Goal: Transaction & Acquisition: Purchase product/service

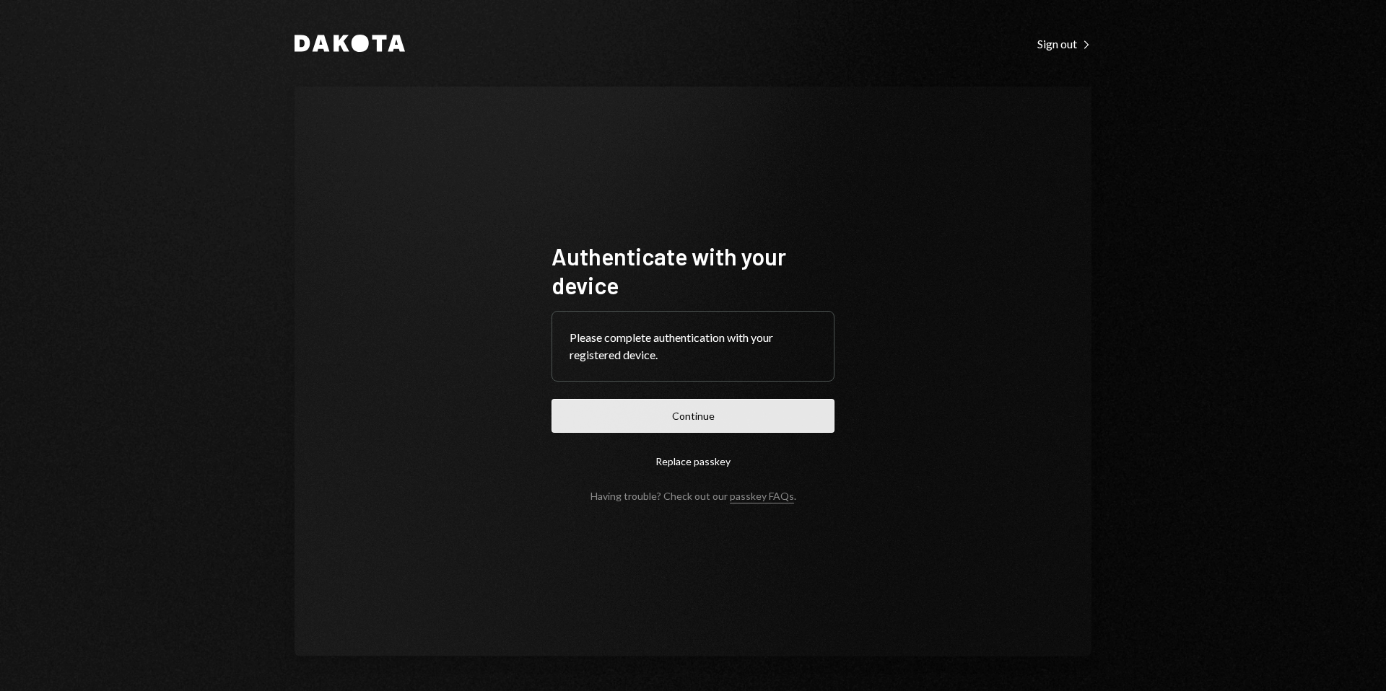
click at [717, 422] on button "Continue" at bounding box center [692, 416] width 283 height 34
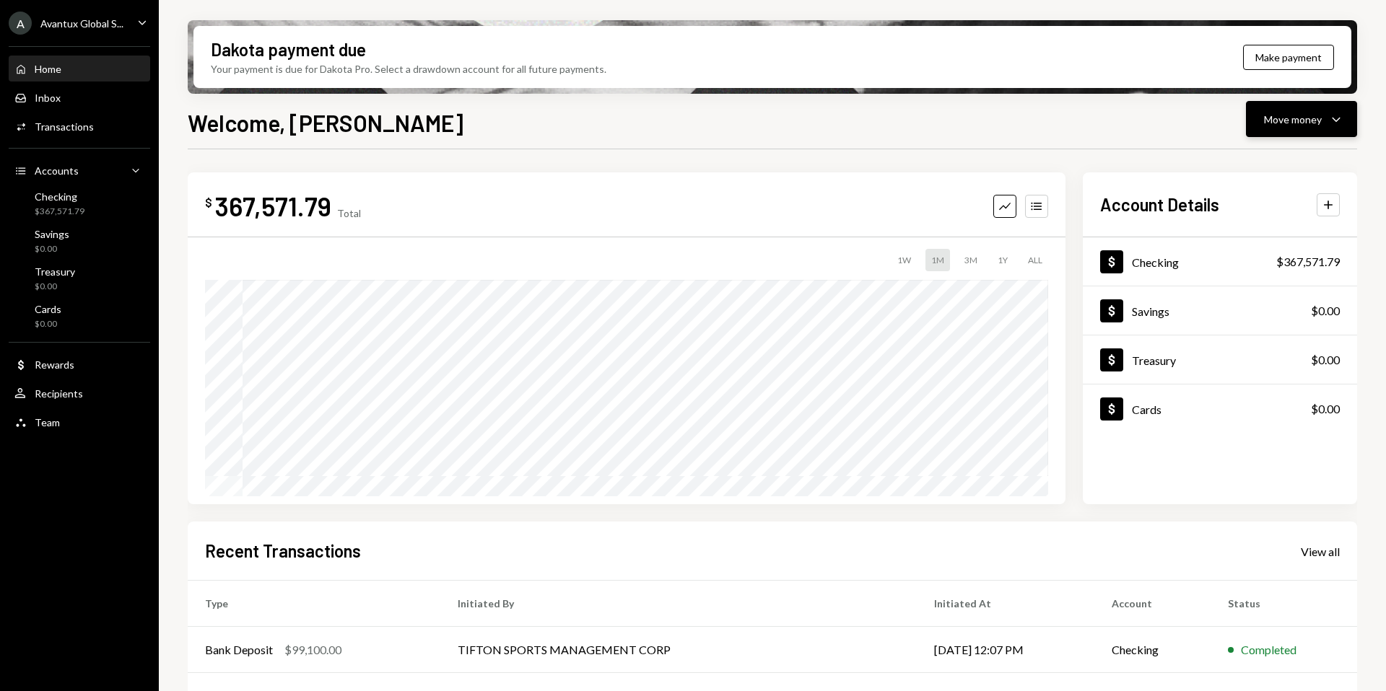
click at [1284, 126] on div "Move money" at bounding box center [1293, 119] width 58 height 15
click at [1259, 165] on div "Send" at bounding box center [1289, 162] width 105 height 15
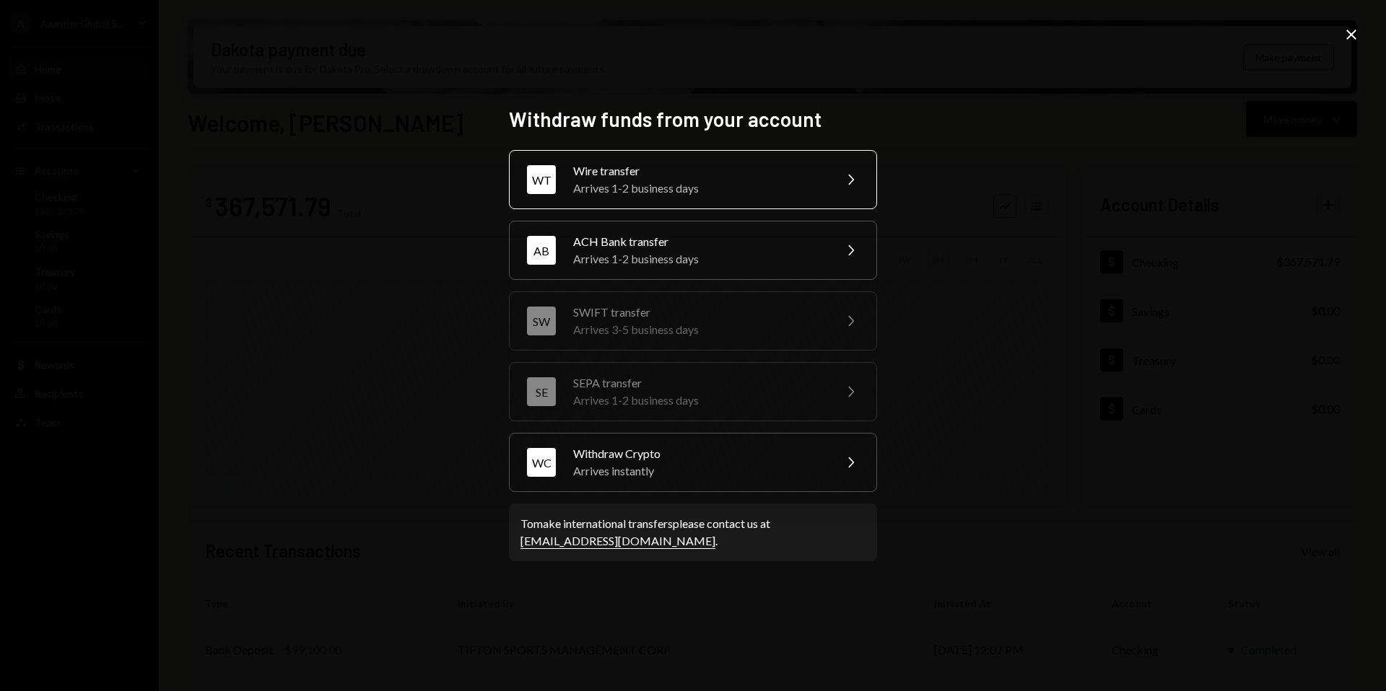
click at [625, 172] on div "Wire transfer" at bounding box center [698, 170] width 251 height 17
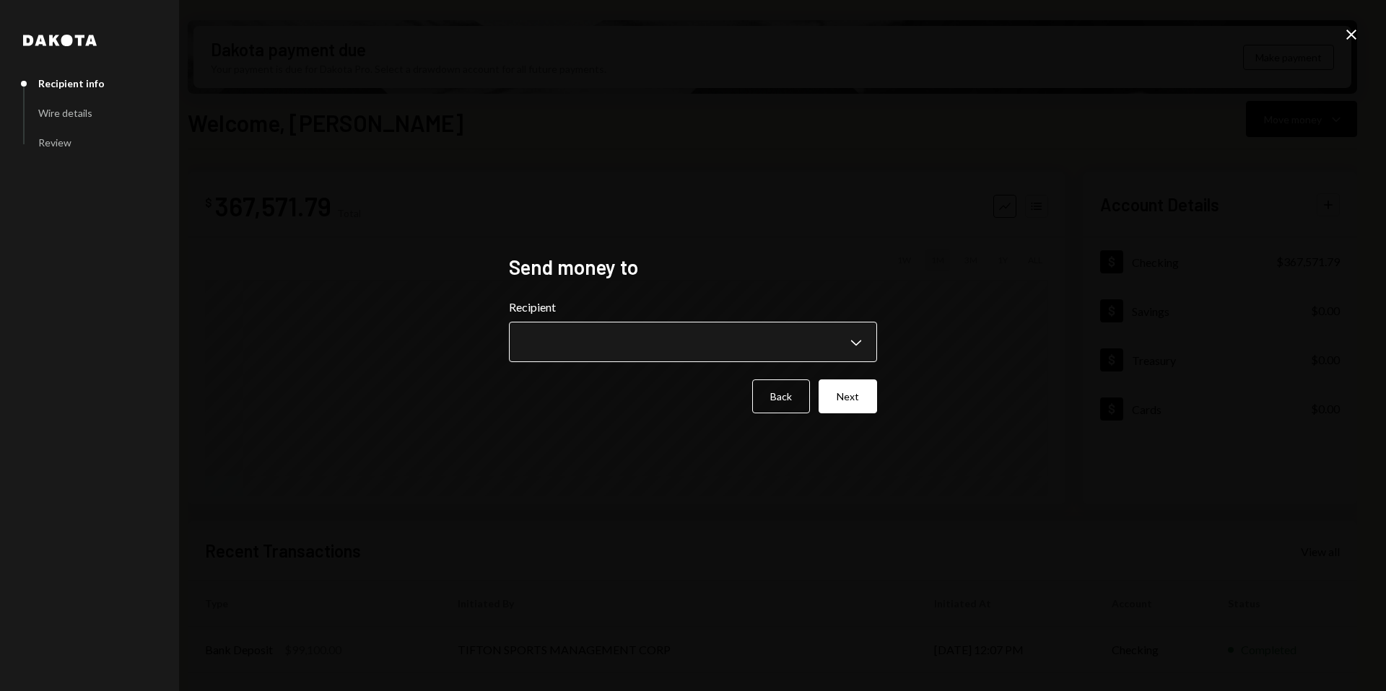
click at [634, 341] on body "A Avantux Global S... Caret Down Home Home Inbox Inbox Activities Transactions …" at bounding box center [693, 345] width 1386 height 691
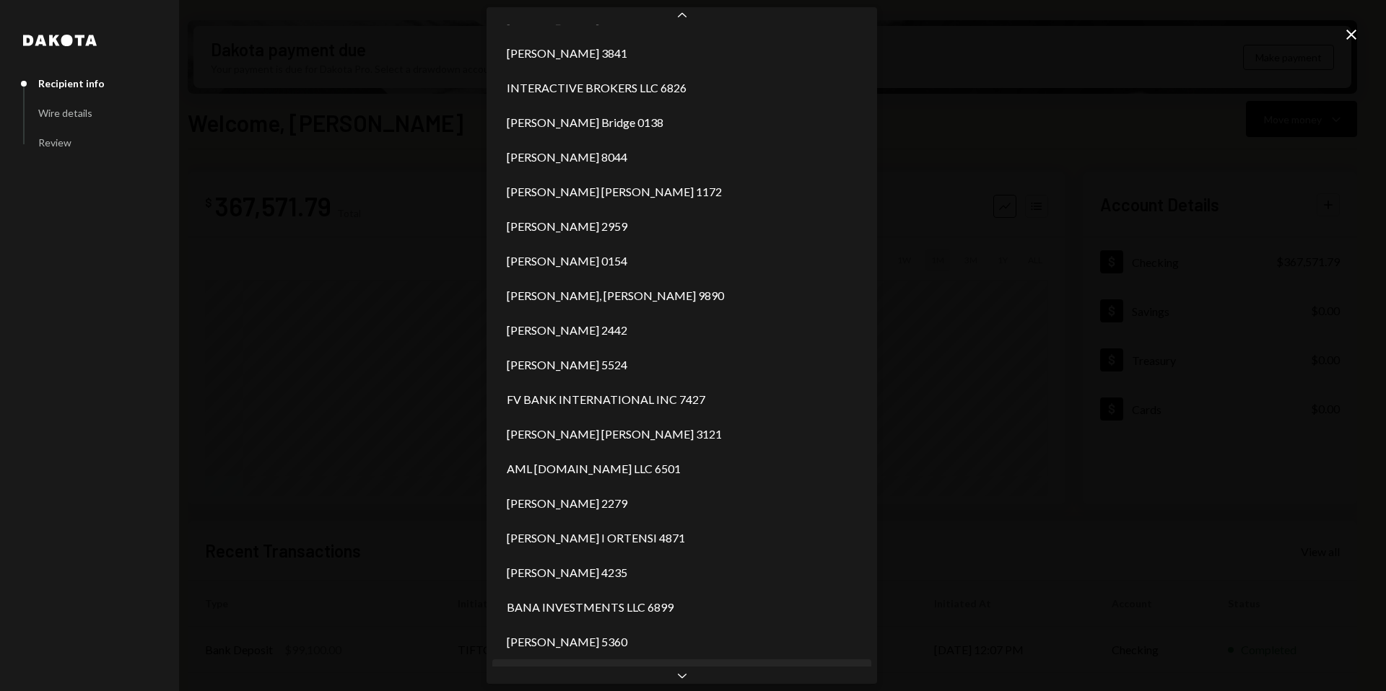
scroll to position [860, 0]
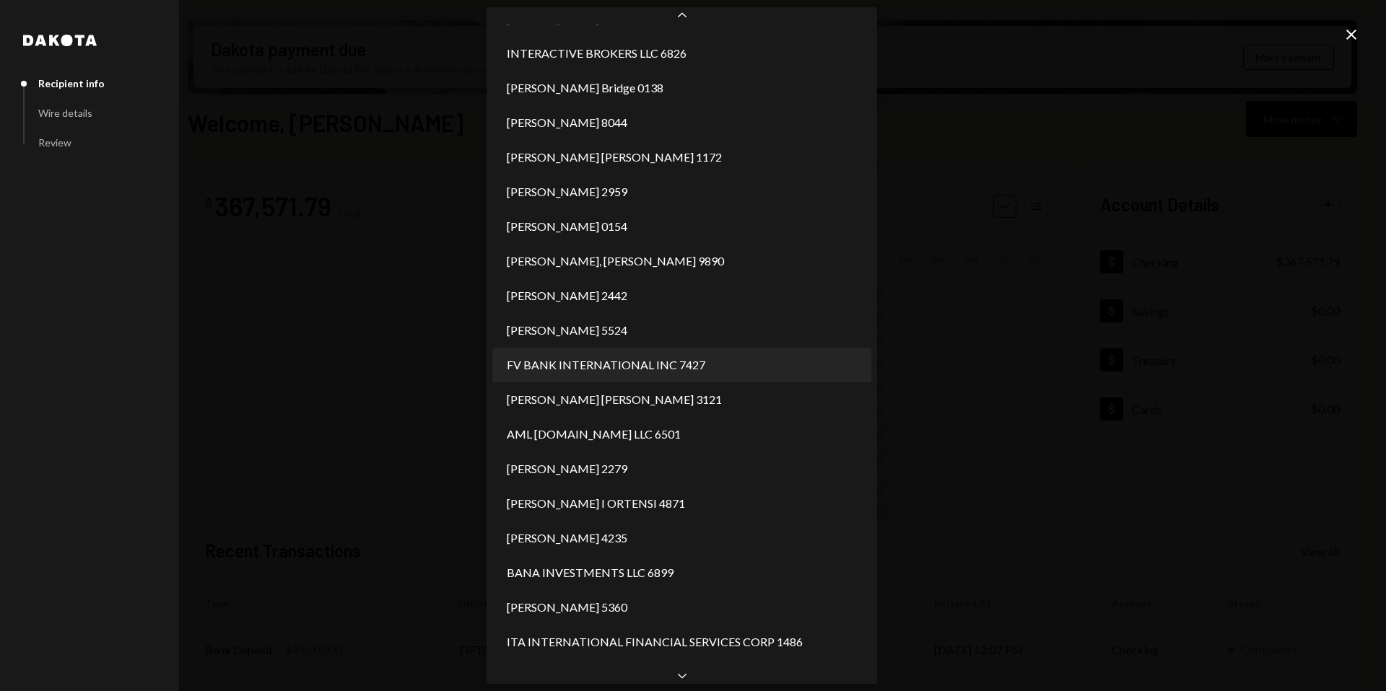
select select "**********"
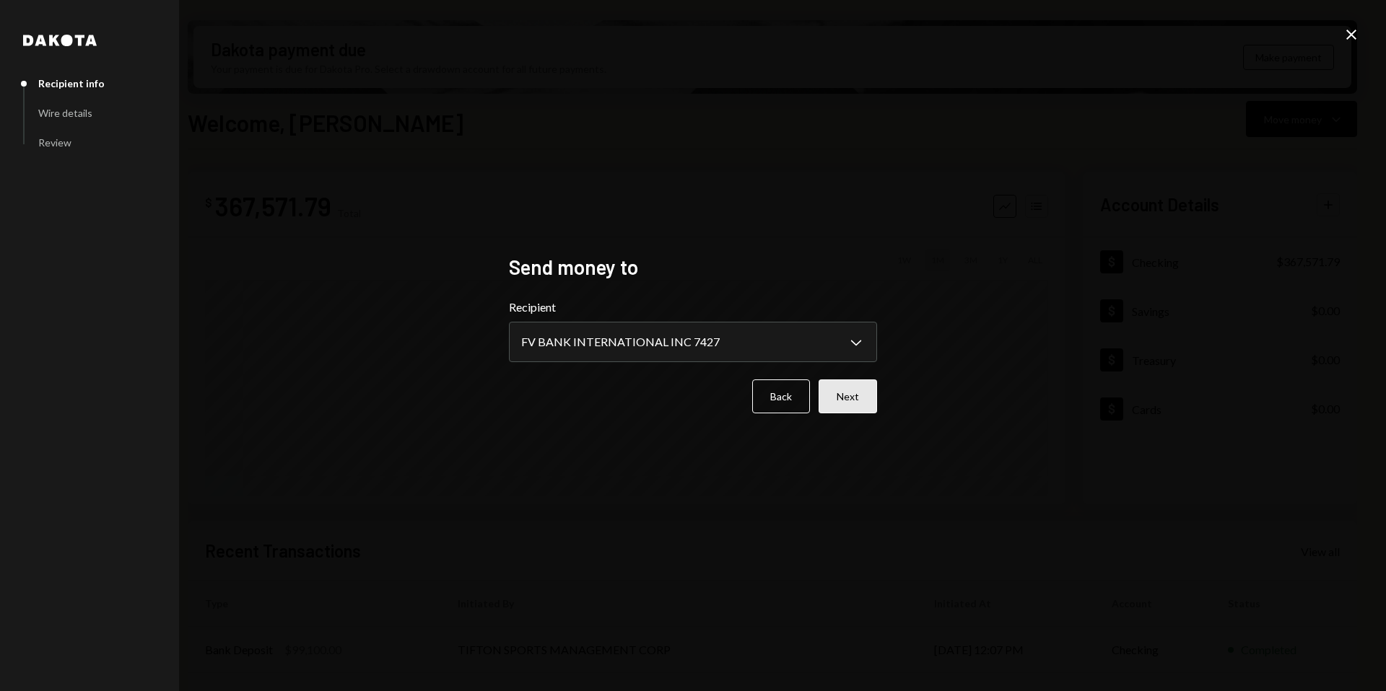
click at [851, 393] on button "Next" at bounding box center [848, 397] width 58 height 34
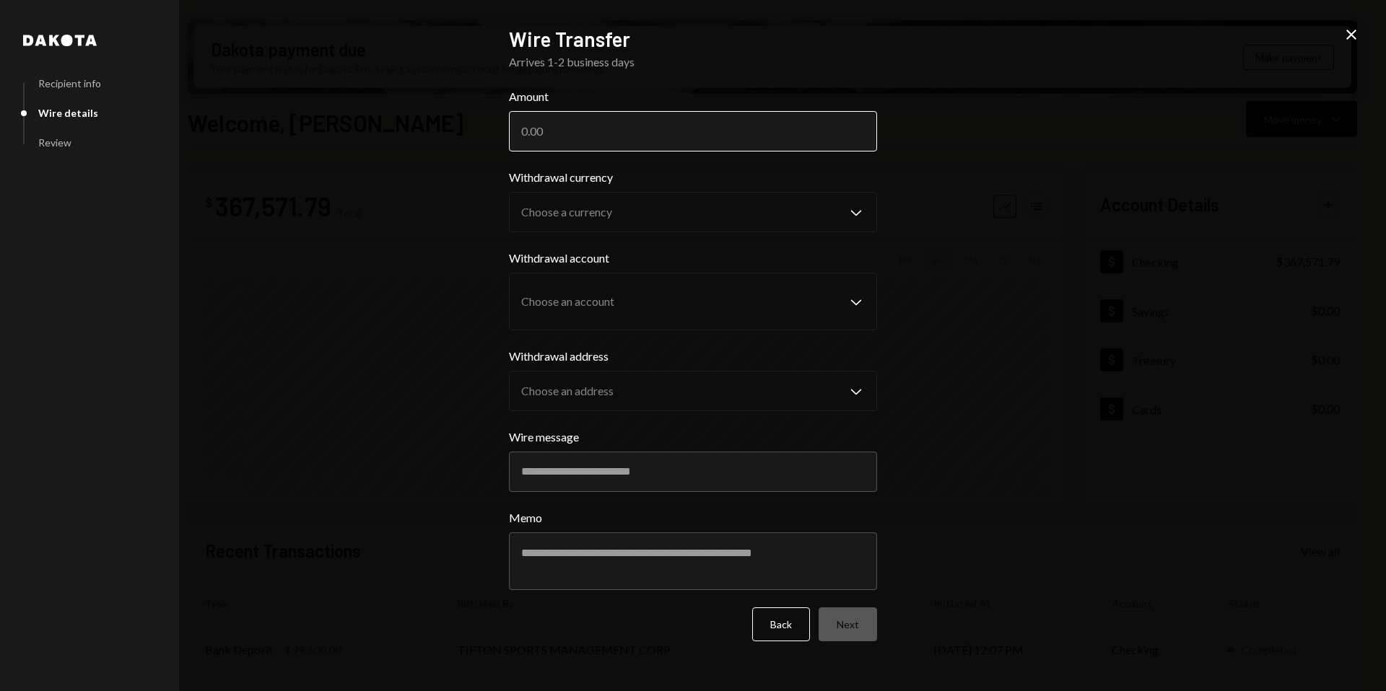
click at [562, 141] on input "Amount" at bounding box center [693, 131] width 368 height 40
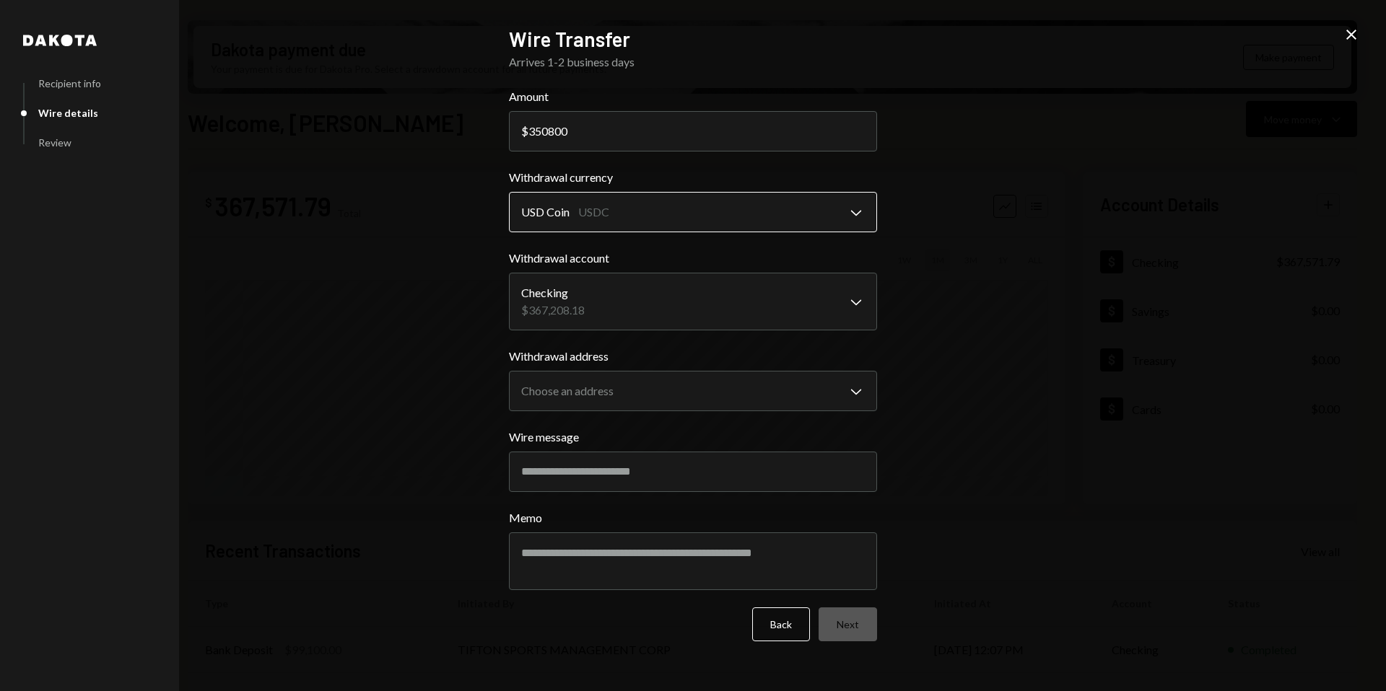
type input "350800"
click at [597, 214] on body "A Avantux Global S... Caret Down Home Home Inbox Inbox Activities Transactions …" at bounding box center [693, 345] width 1386 height 691
drag, startPoint x: 597, startPoint y: 214, endPoint x: 586, endPoint y: 245, distance: 32.2
click at [575, 302] on body "A Avantux Global S... Caret Down Home Home Inbox Inbox Activities Transactions …" at bounding box center [693, 345] width 1386 height 691
click at [630, 407] on body "A Avantux Global S... Caret Down Home Home Inbox Inbox Activities Transactions …" at bounding box center [693, 345] width 1386 height 691
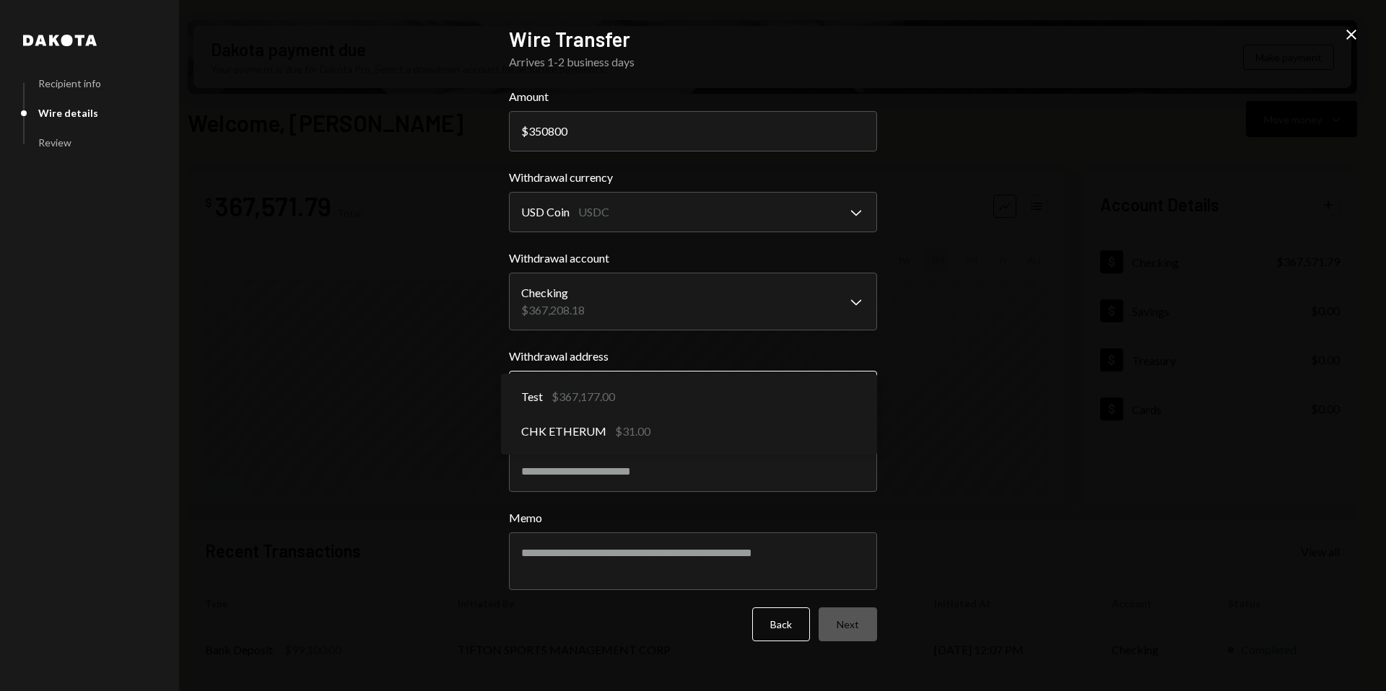
select select "**********"
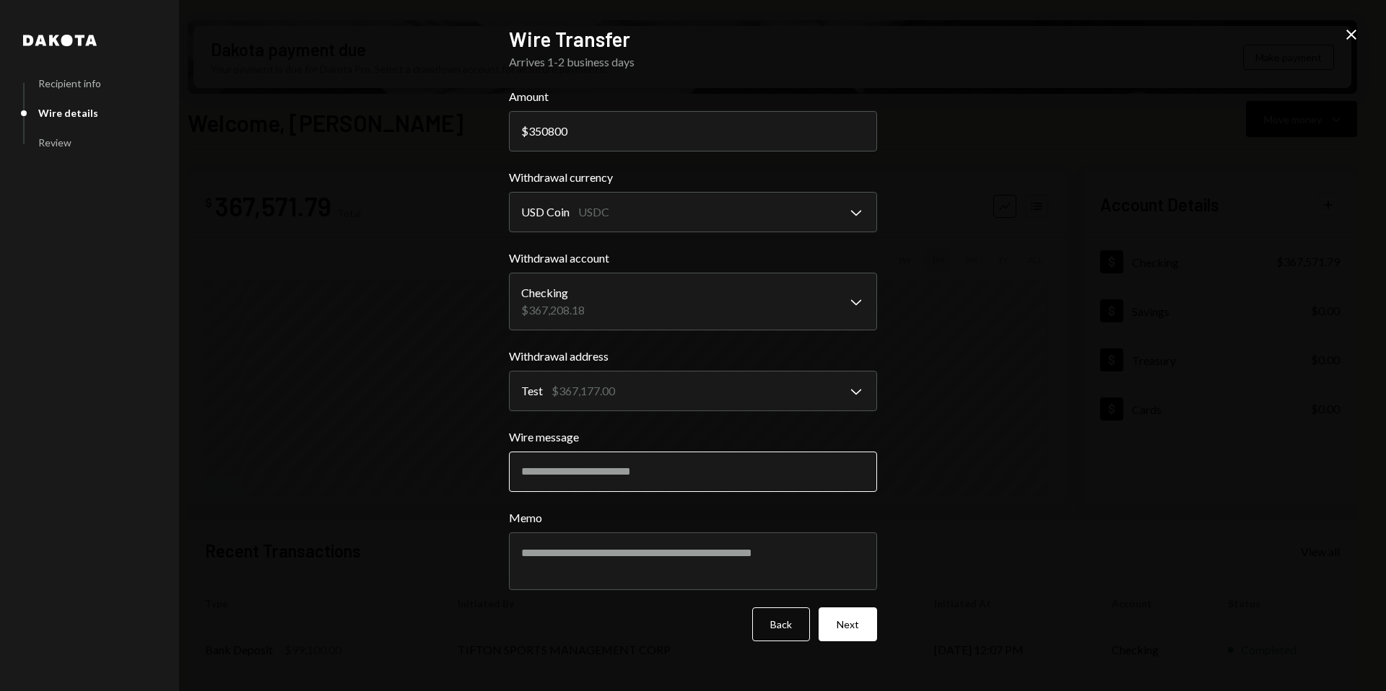
click at [595, 463] on input "Wire message" at bounding box center [693, 472] width 368 height 40
type input "**********"
click at [833, 630] on button "Next" at bounding box center [848, 625] width 58 height 34
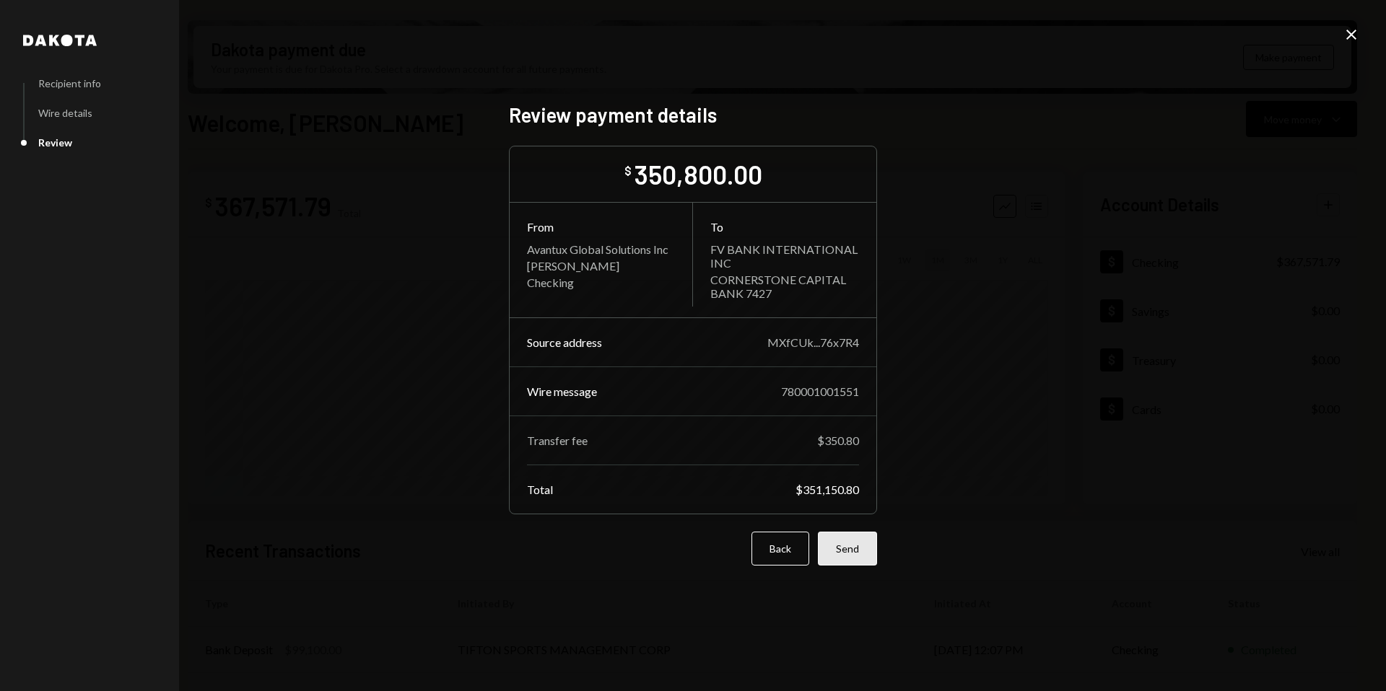
click at [859, 551] on button "Send" at bounding box center [847, 549] width 59 height 34
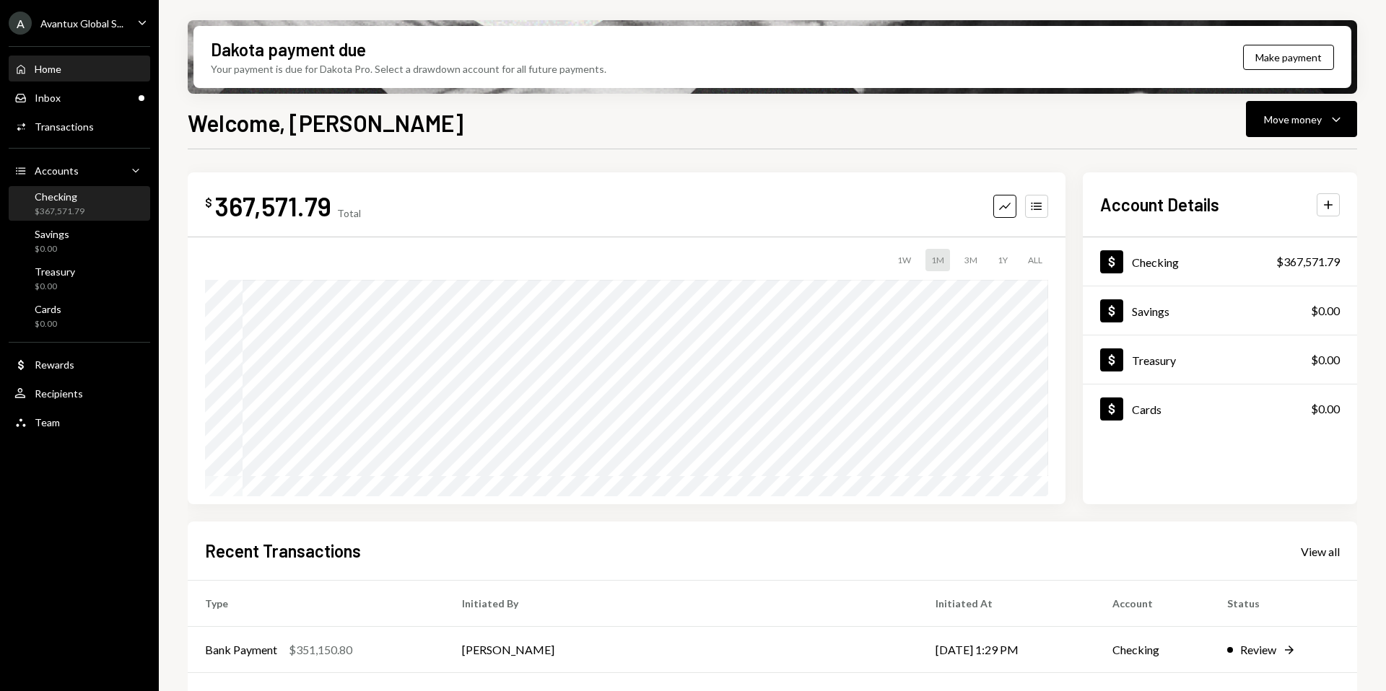
click at [40, 220] on div "Checking $367,571.79" at bounding box center [79, 204] width 130 height 33
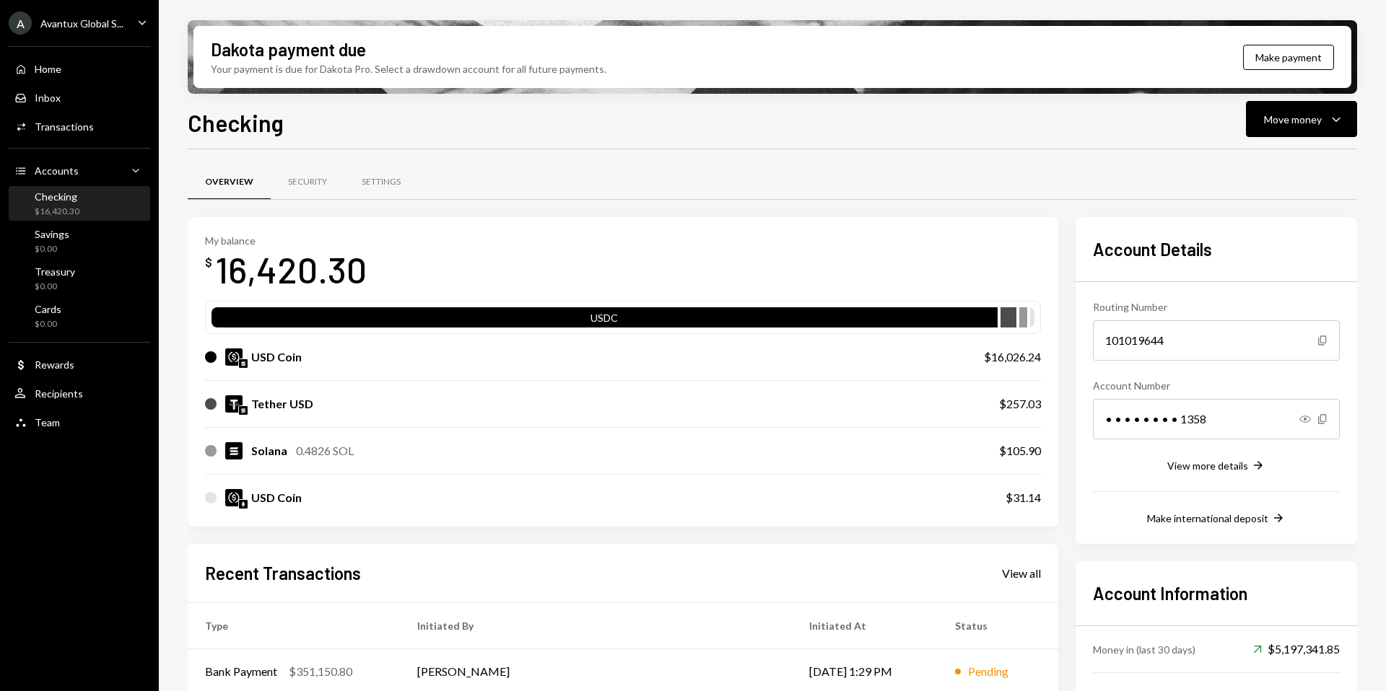
click at [81, 30] on div "A Avantux Global S..." at bounding box center [66, 23] width 115 height 23
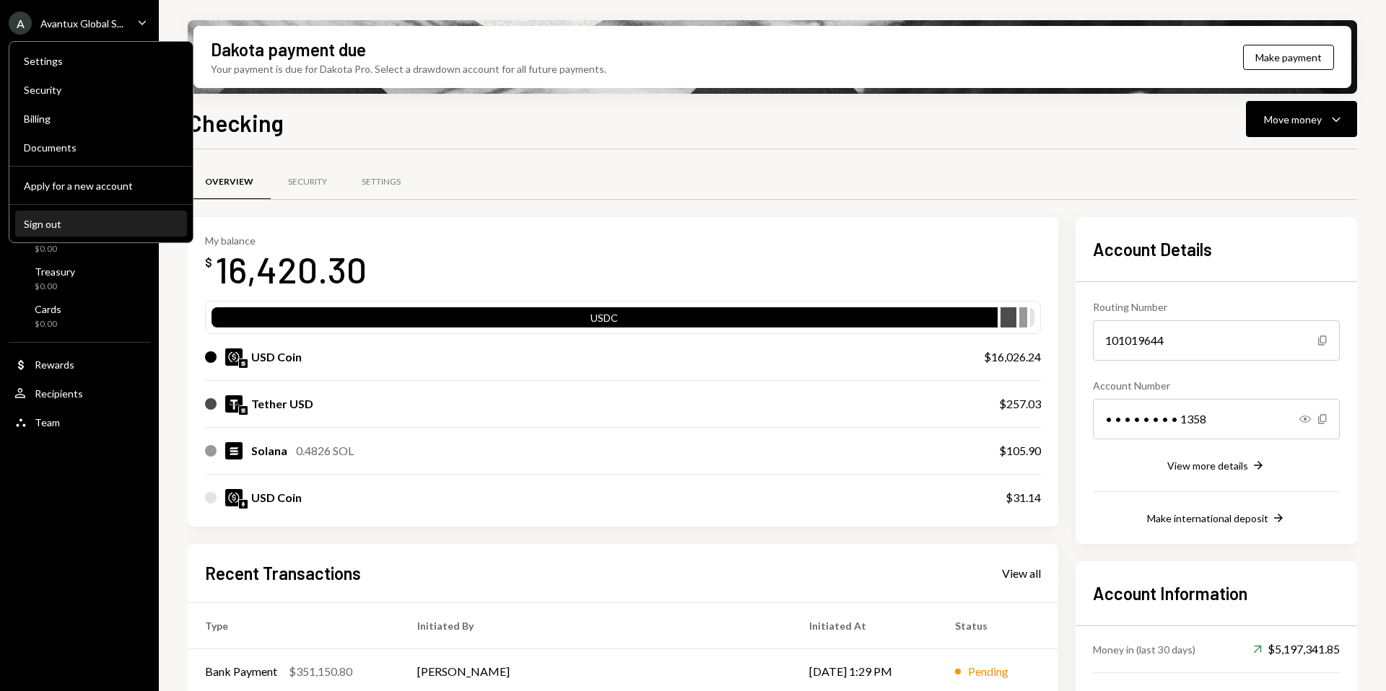
click at [97, 224] on div "Sign out" at bounding box center [101, 224] width 154 height 12
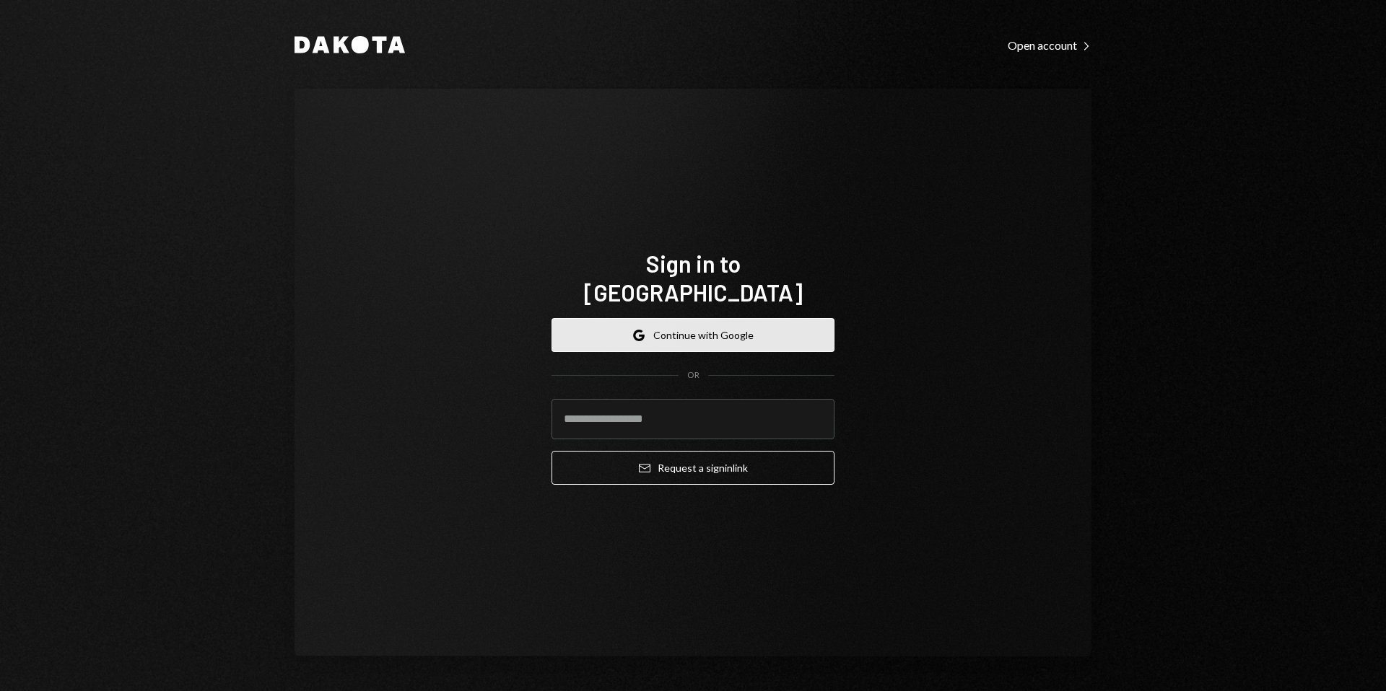
click at [720, 318] on button "Google Continue with Google" at bounding box center [692, 335] width 283 height 34
